Goal: Task Accomplishment & Management: Manage account settings

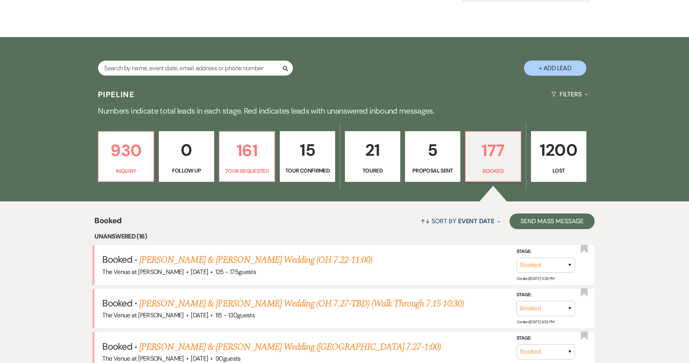
scroll to position [114, 0]
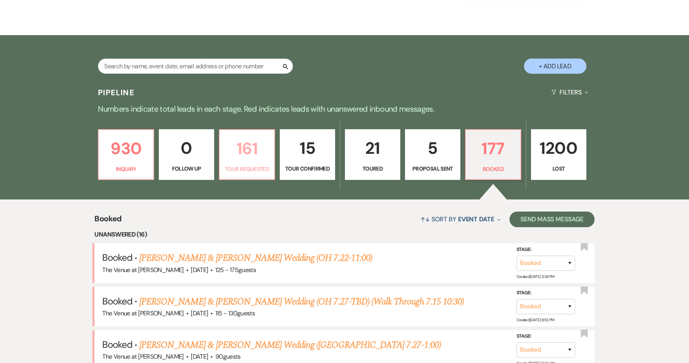
click at [259, 162] on link "161 Tour Requested" at bounding box center [247, 154] width 56 height 51
select select "2"
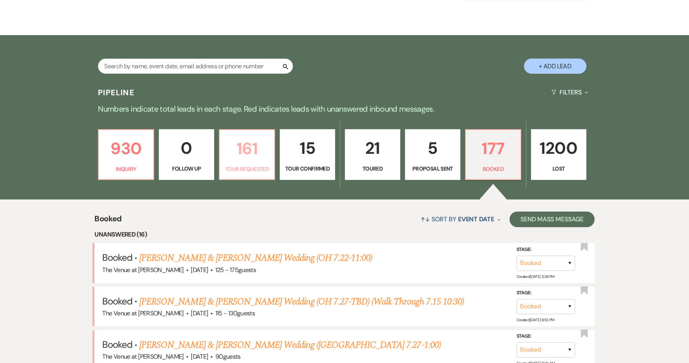
select select "2"
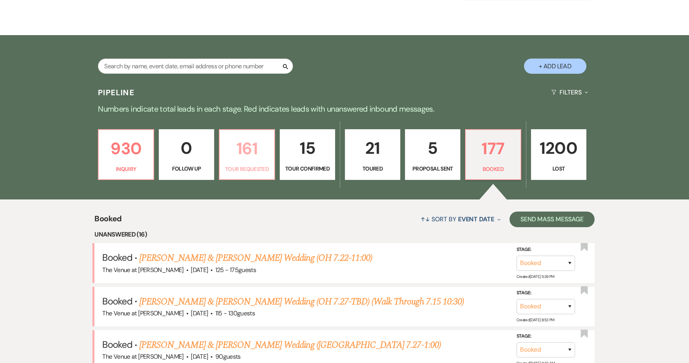
select select "2"
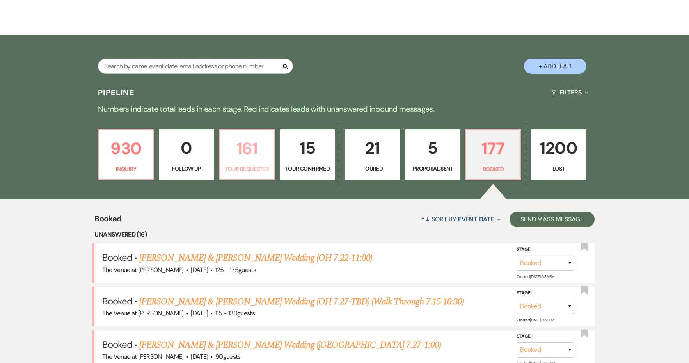
select select "2"
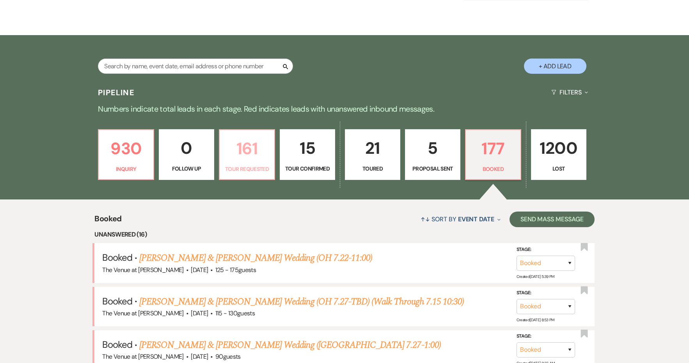
select select "2"
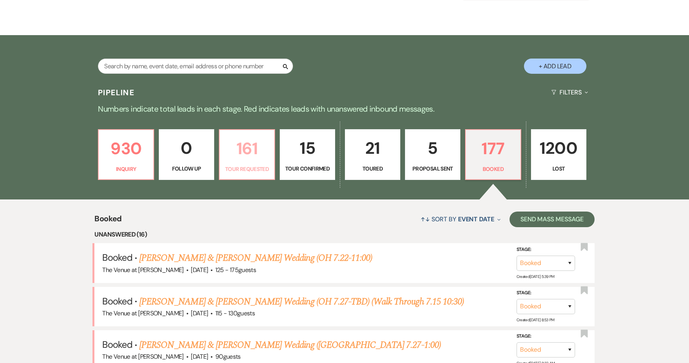
select select "2"
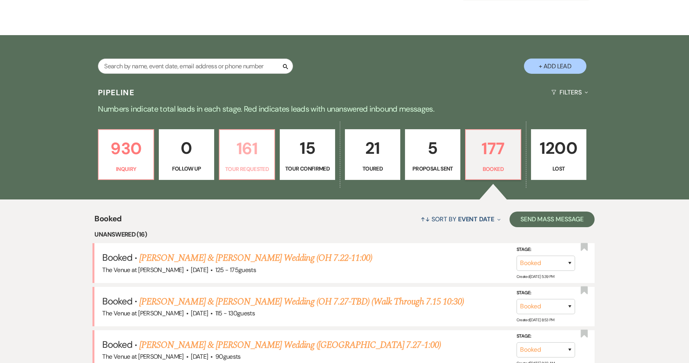
select select "2"
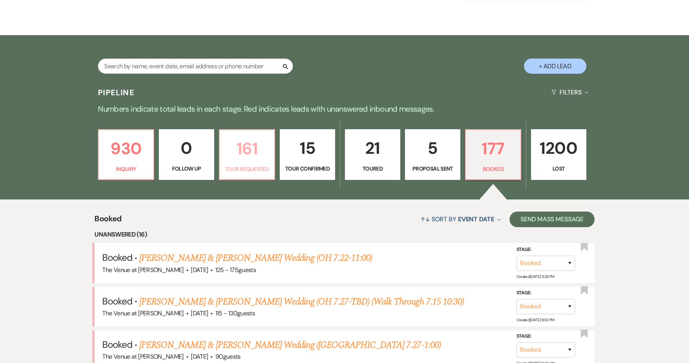
select select "2"
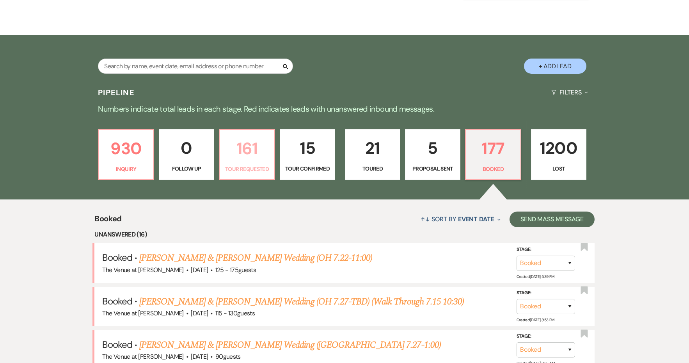
select select "2"
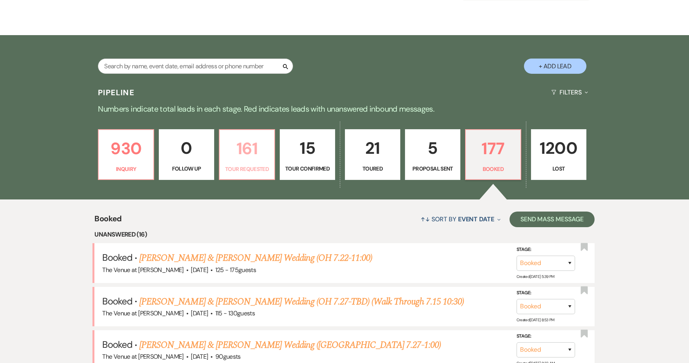
select select "2"
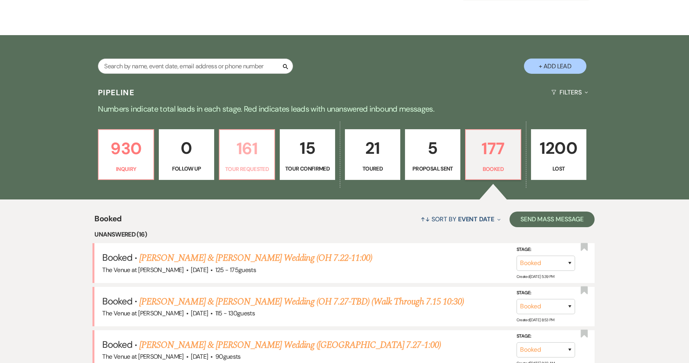
select select "2"
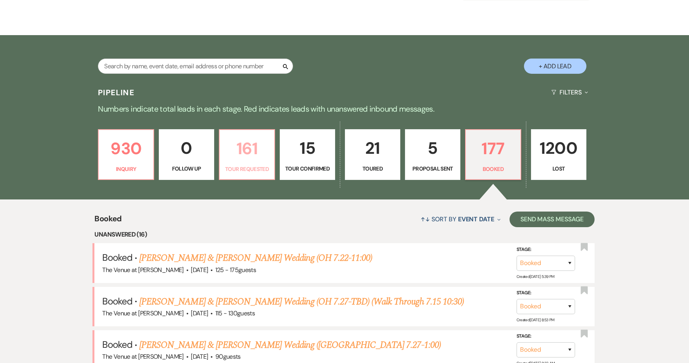
select select "2"
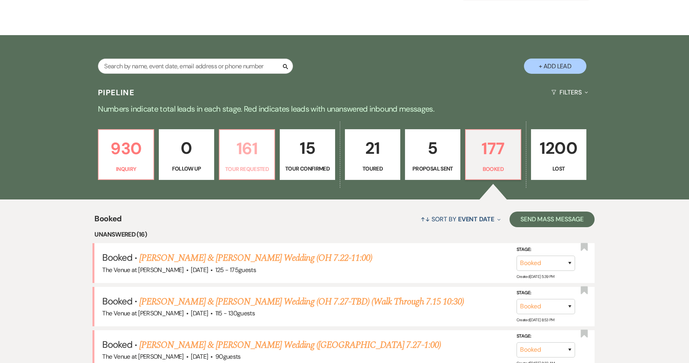
select select "2"
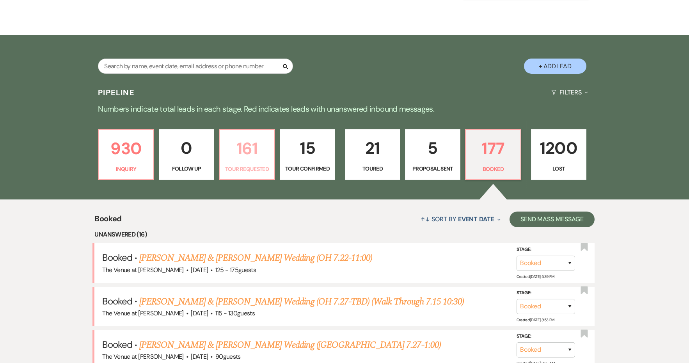
select select "2"
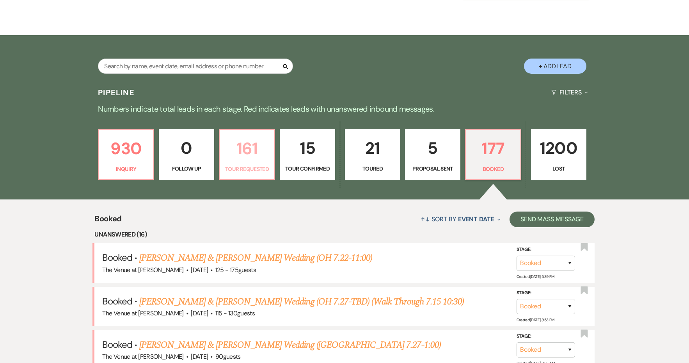
select select "2"
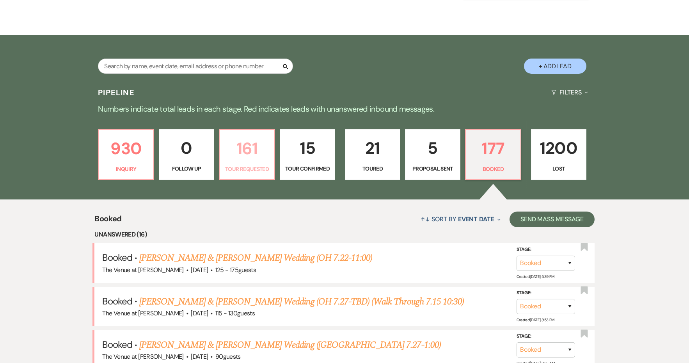
select select "2"
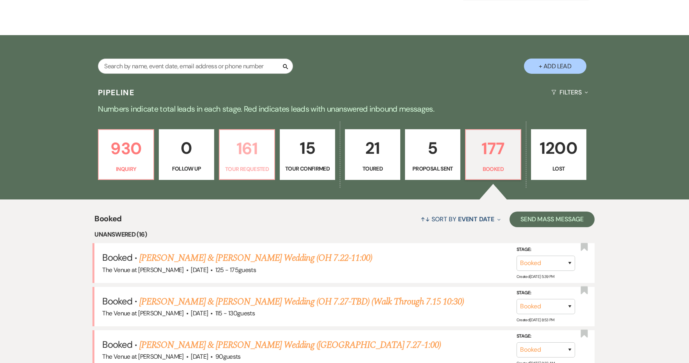
select select "2"
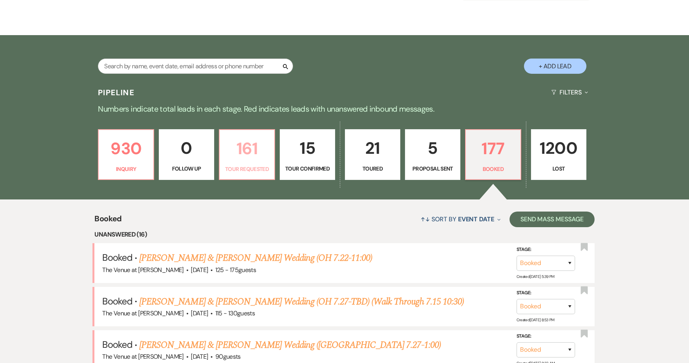
select select "2"
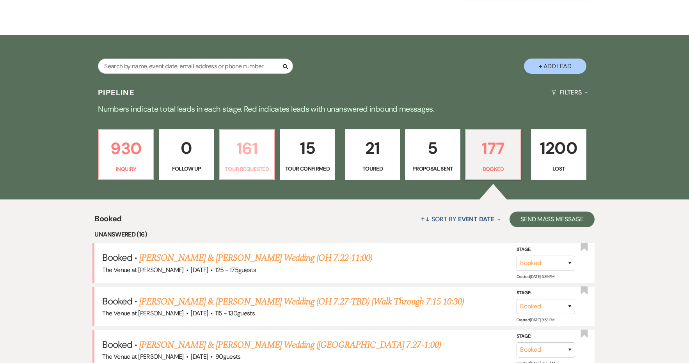
select select "2"
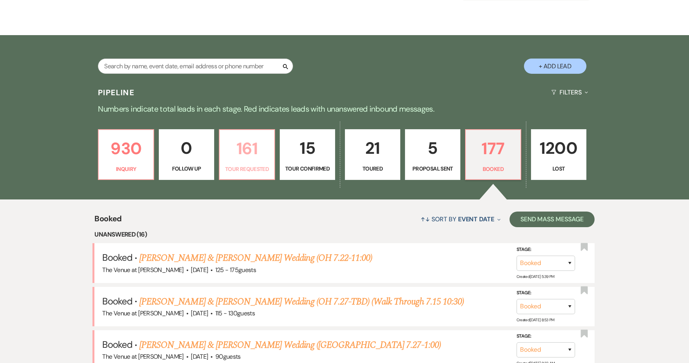
select select "2"
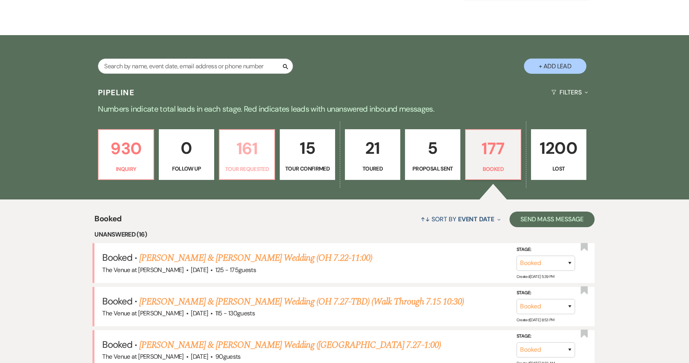
select select "2"
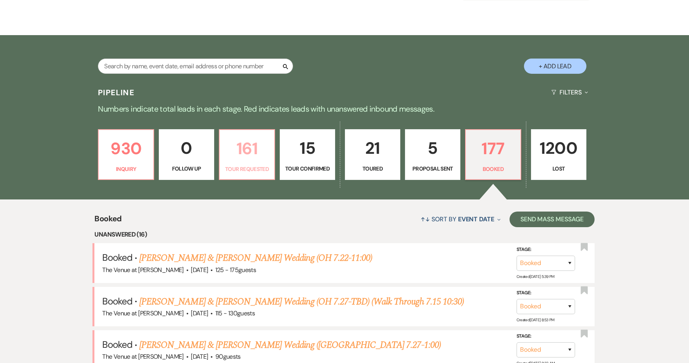
select select "2"
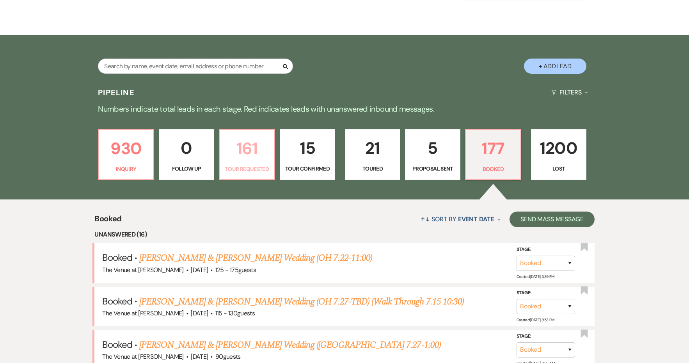
select select "2"
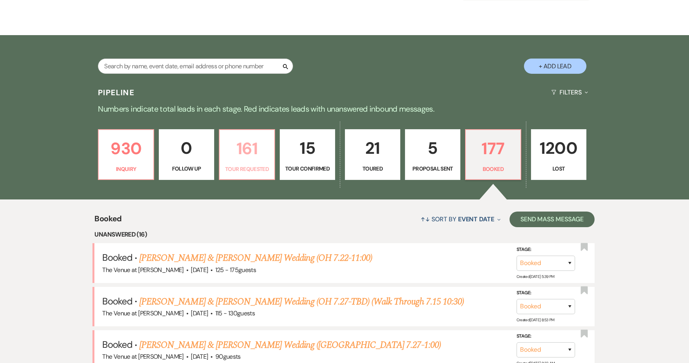
select select "2"
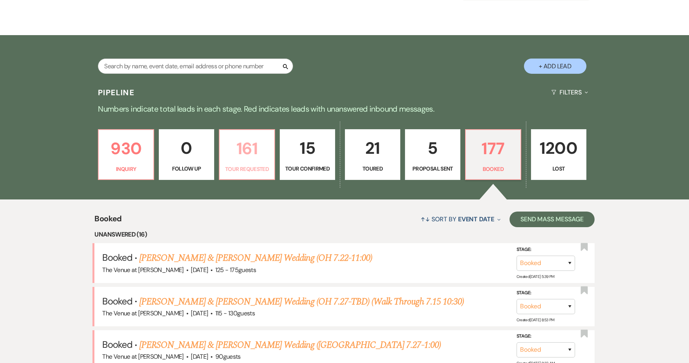
select select "2"
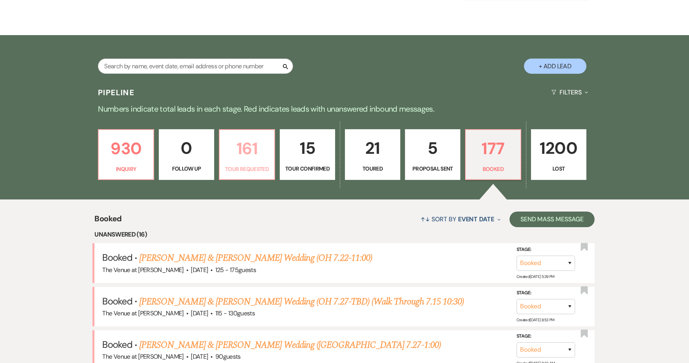
select select "2"
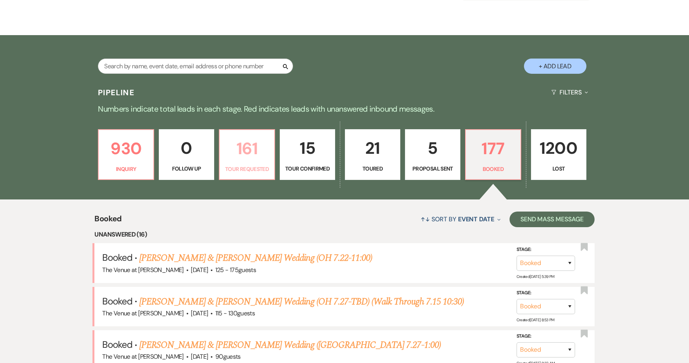
select select "2"
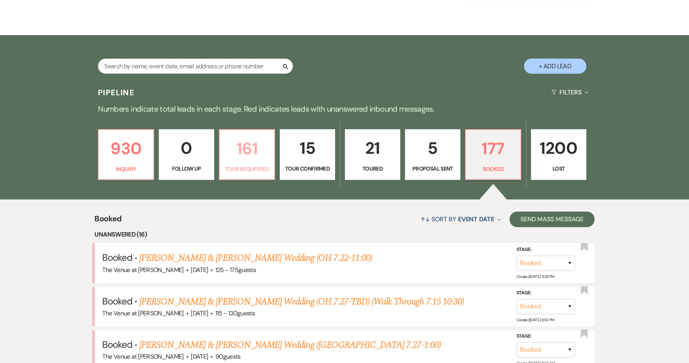
select select "2"
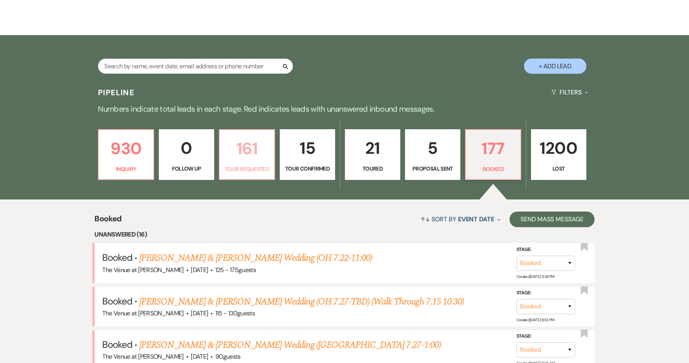
select select "2"
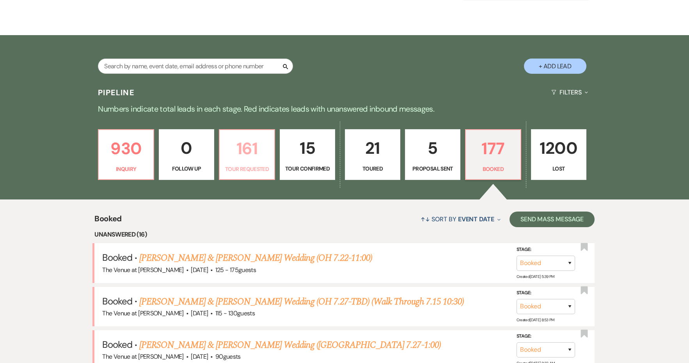
select select "2"
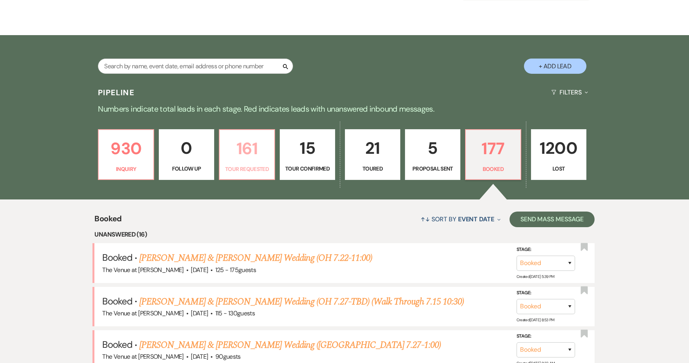
select select "2"
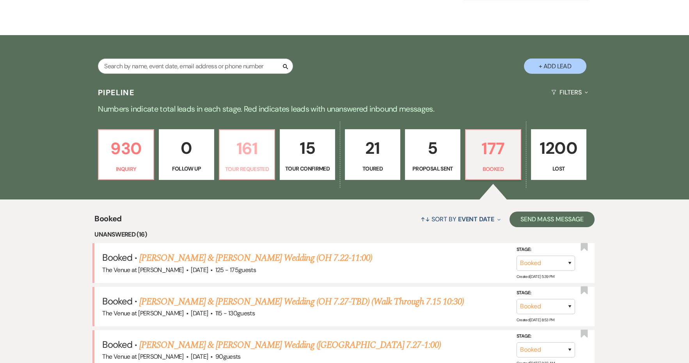
select select "2"
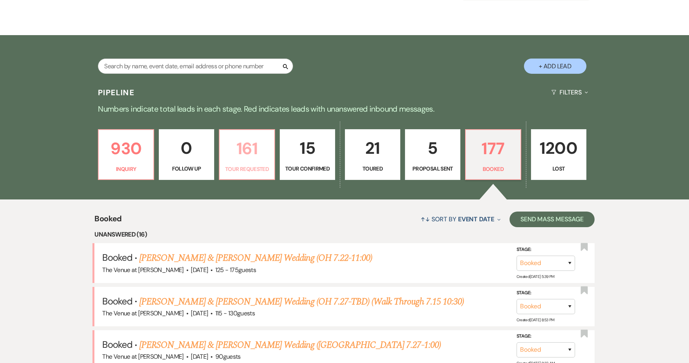
select select "2"
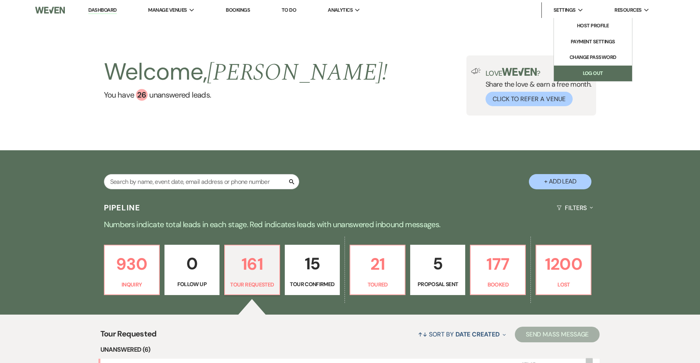
click at [588, 72] on link "Log Out" at bounding box center [593, 74] width 78 height 16
